Goal: Task Accomplishment & Management: Use online tool/utility

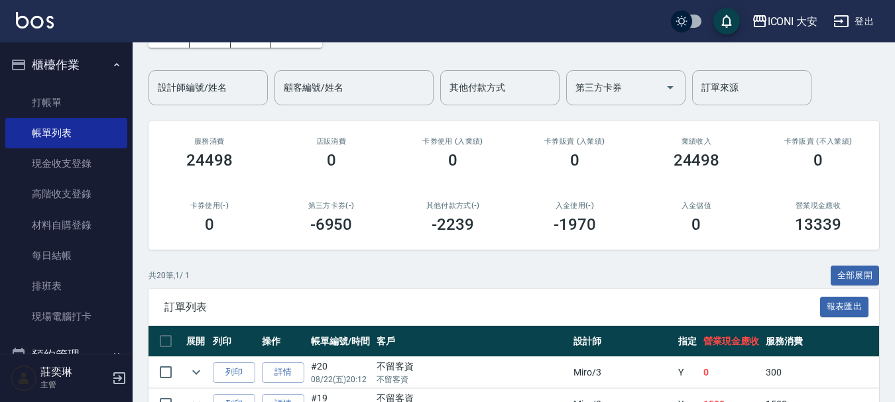
scroll to position [331, 0]
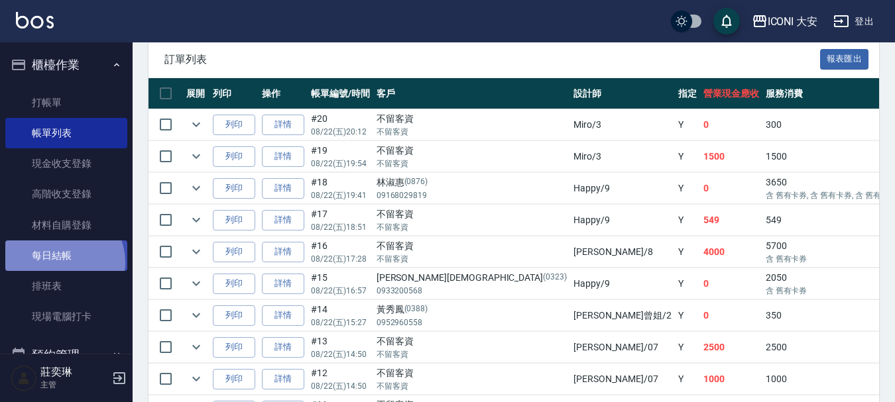
click at [60, 262] on link "每日結帳" at bounding box center [66, 256] width 122 height 30
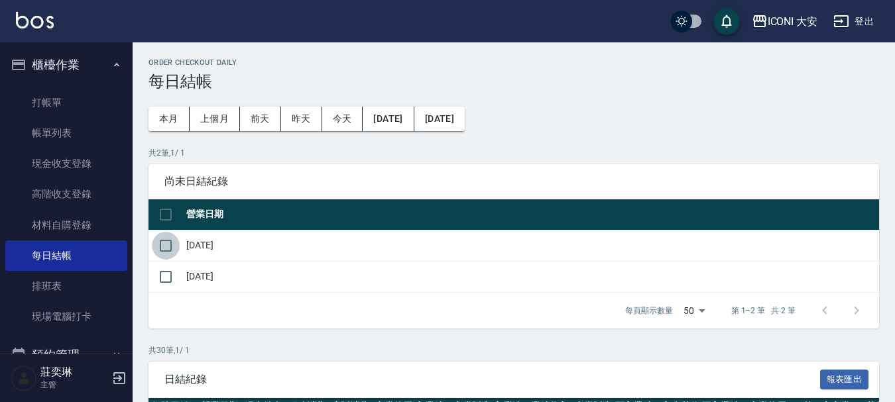
click at [166, 245] on input "checkbox" at bounding box center [166, 246] width 28 height 28
checkbox input "true"
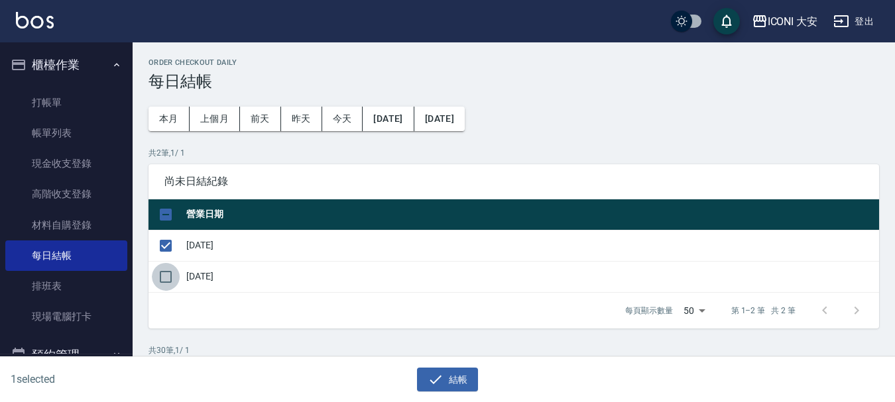
click at [167, 280] on input "checkbox" at bounding box center [166, 277] width 28 height 28
checkbox input "true"
click at [459, 384] on button "結帳" at bounding box center [448, 380] width 62 height 25
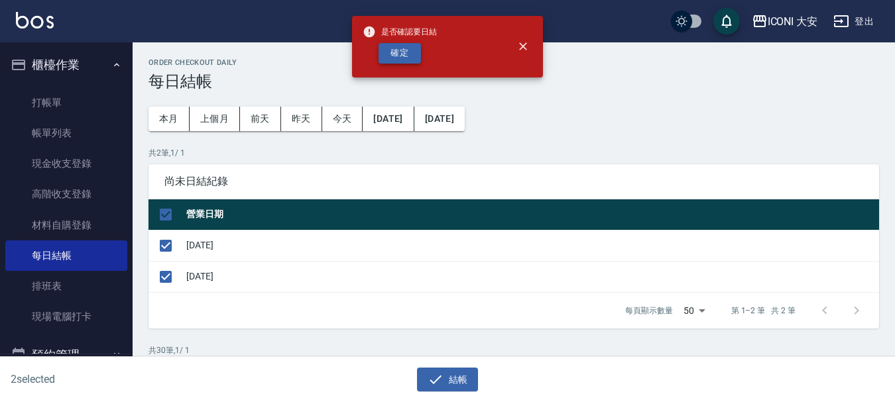
click at [395, 52] on button "確定" at bounding box center [399, 53] width 42 height 21
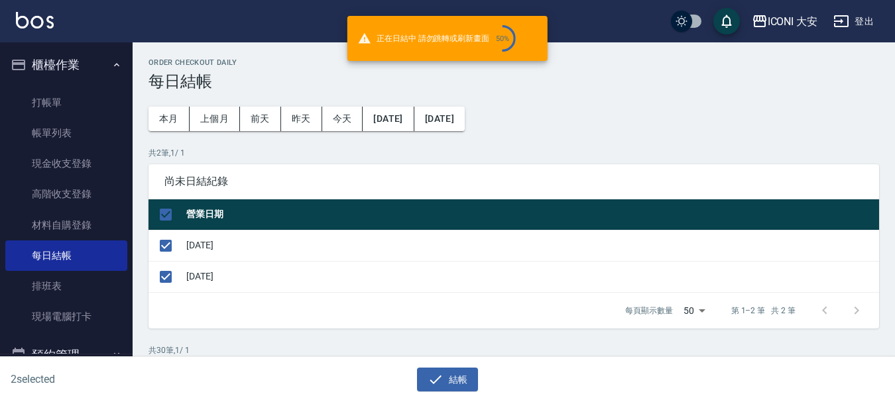
checkbox input "false"
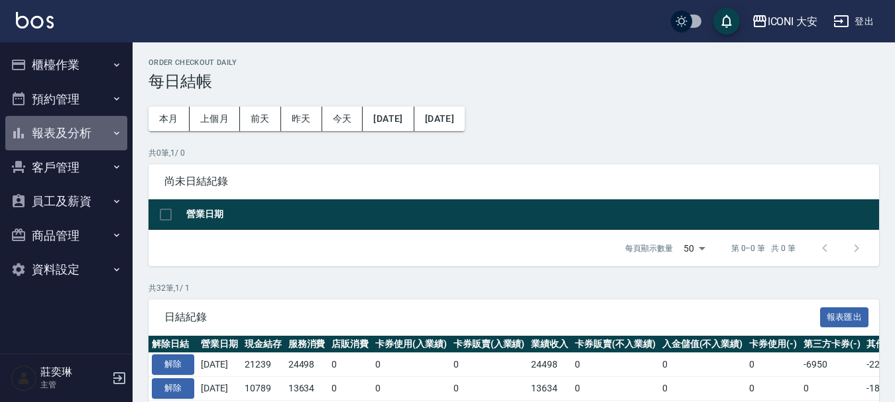
click at [73, 127] on button "報表及分析" at bounding box center [66, 133] width 122 height 34
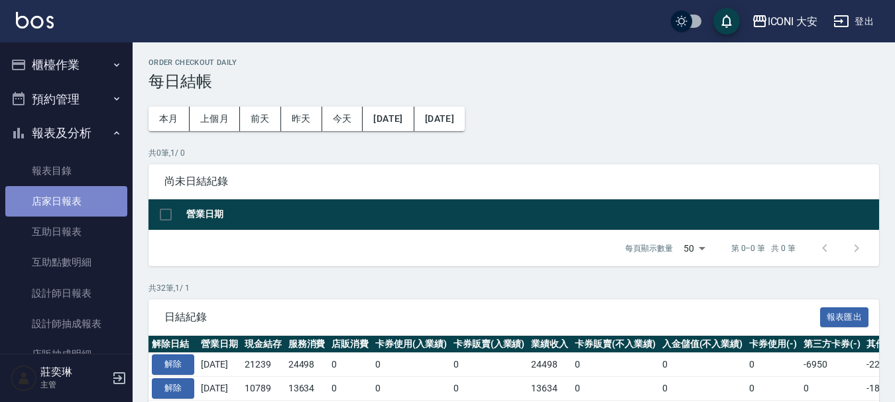
click at [66, 202] on link "店家日報表" at bounding box center [66, 201] width 122 height 30
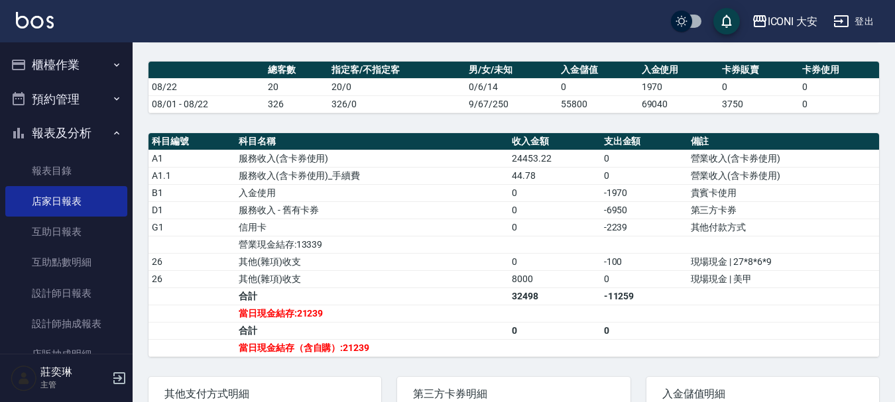
scroll to position [331, 0]
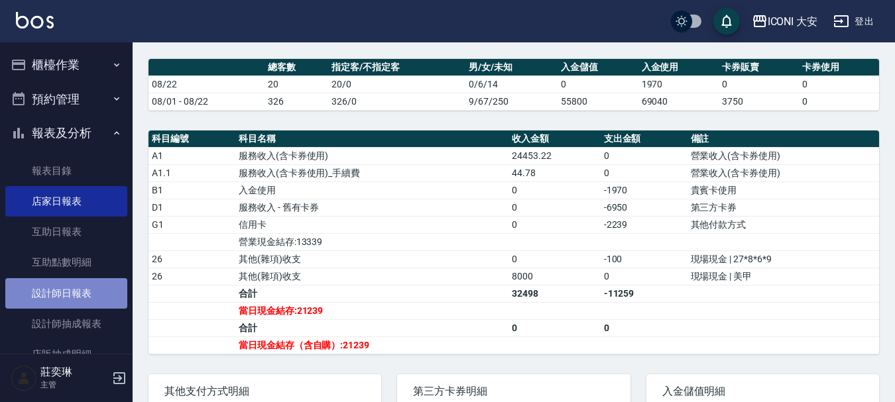
click at [79, 293] on link "設計師日報表" at bounding box center [66, 293] width 122 height 30
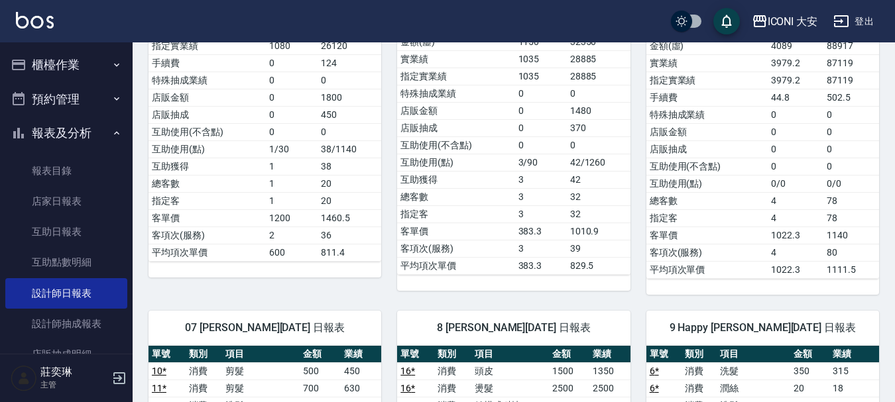
scroll to position [663, 0]
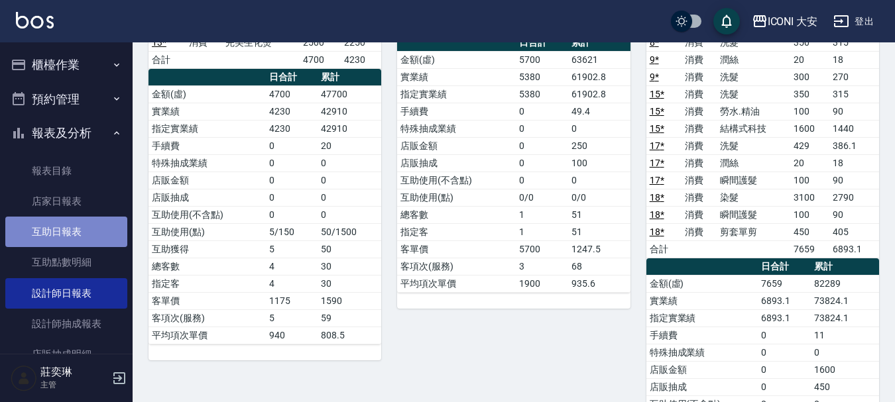
click at [78, 234] on link "互助日報表" at bounding box center [66, 232] width 122 height 30
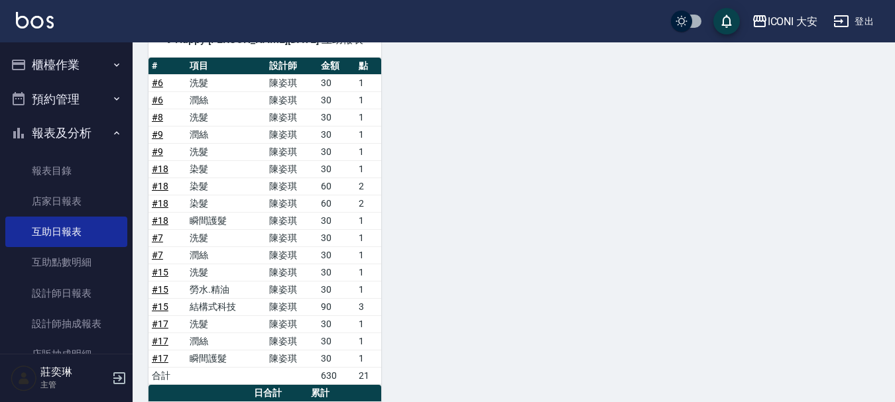
scroll to position [569, 0]
